Goal: Information Seeking & Learning: Understand process/instructions

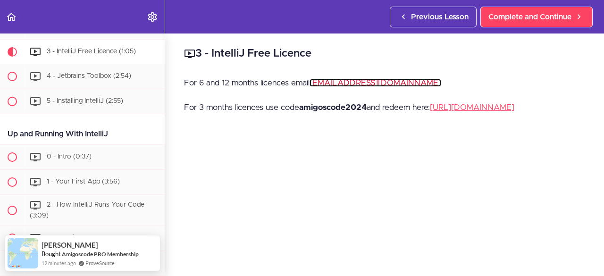
click at [332, 83] on link "[EMAIL_ADDRESS][DOMAIN_NAME]" at bounding box center [376, 83] width 132 height 8
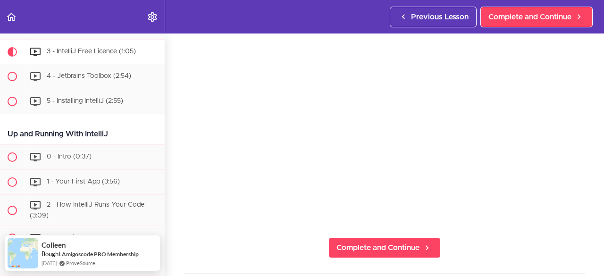
scroll to position [143, 0]
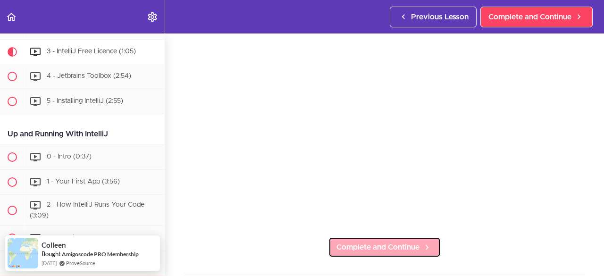
click at [378, 253] on span "Complete and Continue" at bounding box center [377, 247] width 83 height 11
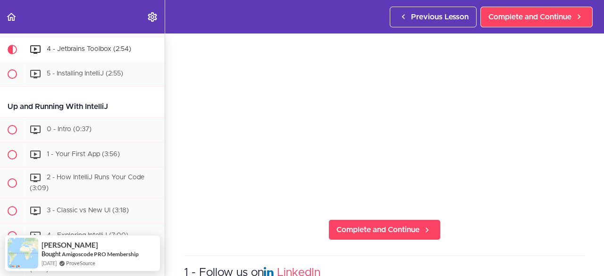
scroll to position [98, 0]
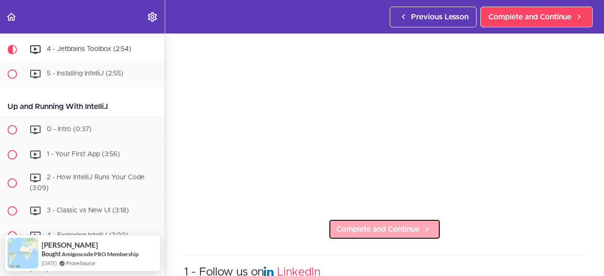
click at [345, 231] on span "Complete and Continue" at bounding box center [377, 229] width 83 height 11
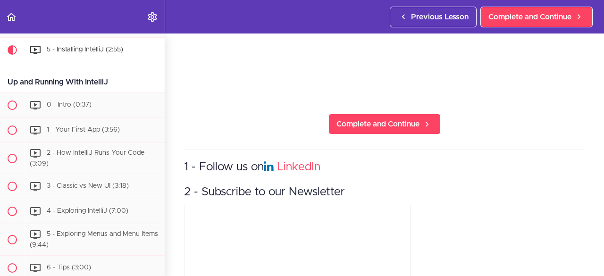
scroll to position [205, 0]
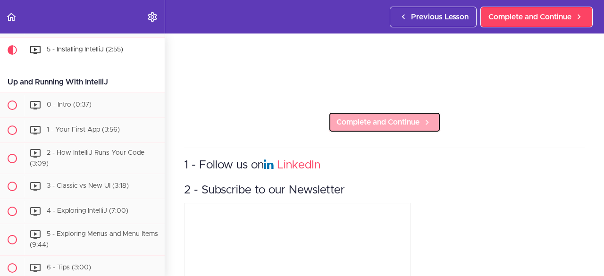
click at [394, 122] on span "Complete and Continue" at bounding box center [377, 122] width 83 height 11
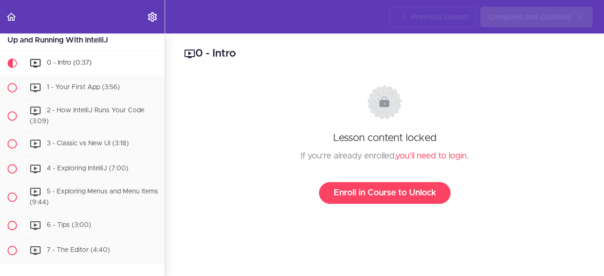
scroll to position [342, 0]
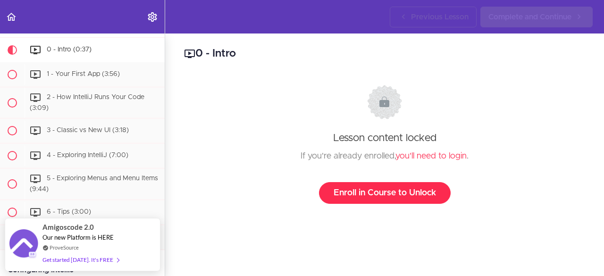
click at [370, 190] on link "Enroll in Course to Unlock" at bounding box center [385, 193] width 132 height 22
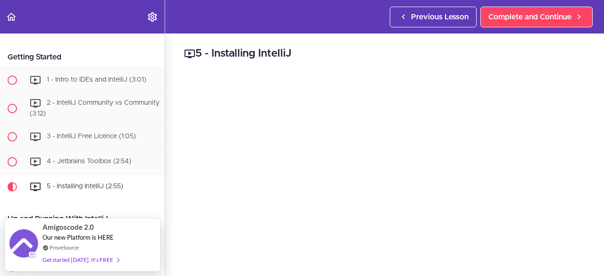
scroll to position [150, 0]
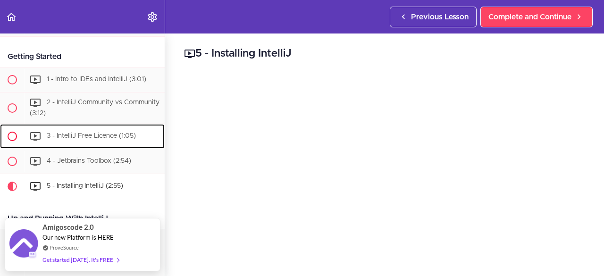
click at [99, 134] on span "3 - IntelliJ Free Licence (1:05)" at bounding box center [91, 136] width 89 height 7
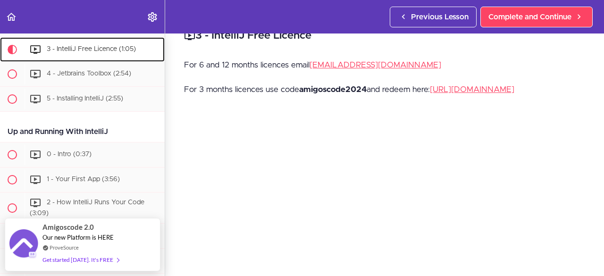
scroll to position [21, 0]
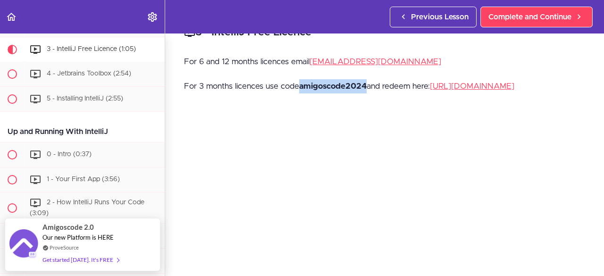
drag, startPoint x: 301, startPoint y: 84, endPoint x: 368, endPoint y: 82, distance: 67.1
click at [368, 82] on p "For 3 months licences use code amigoscode2024 and redeem here: https://www.jetb…" at bounding box center [384, 86] width 401 height 14
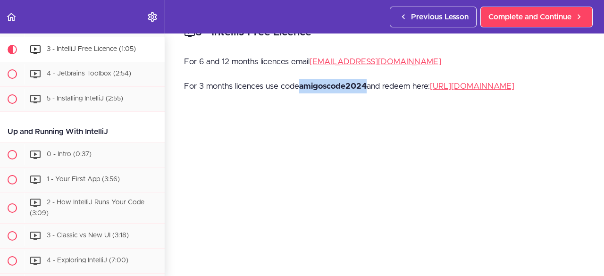
copy strong "amigoscode2024"
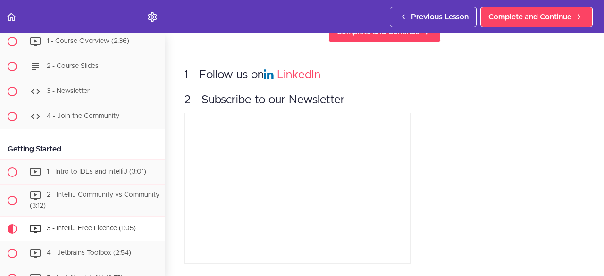
scroll to position [0, 0]
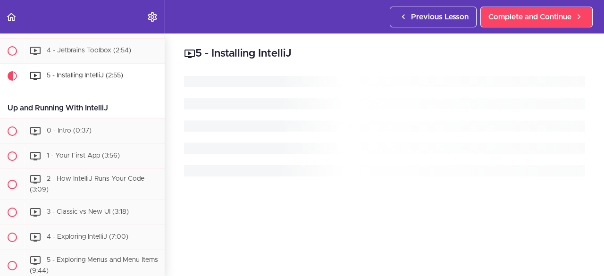
scroll to position [284, 0]
